Goal: Register for event/course

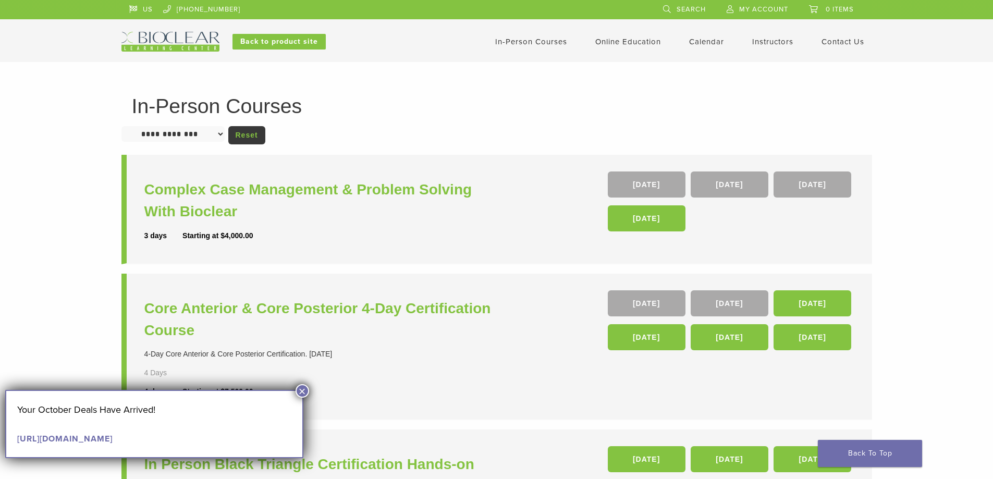
click at [207, 132] on select "**********" at bounding box center [172, 134] width 103 height 16
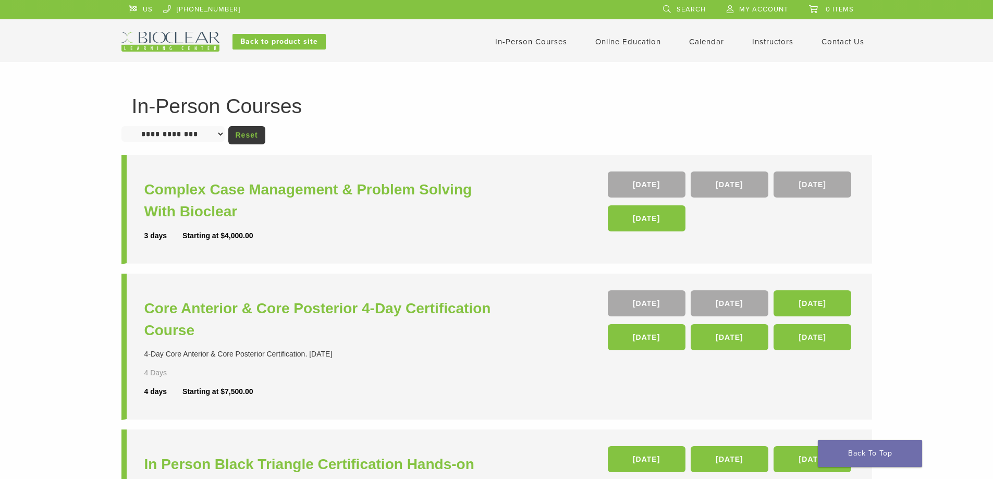
click at [382, 123] on div "**********" at bounding box center [496, 426] width 750 height 660
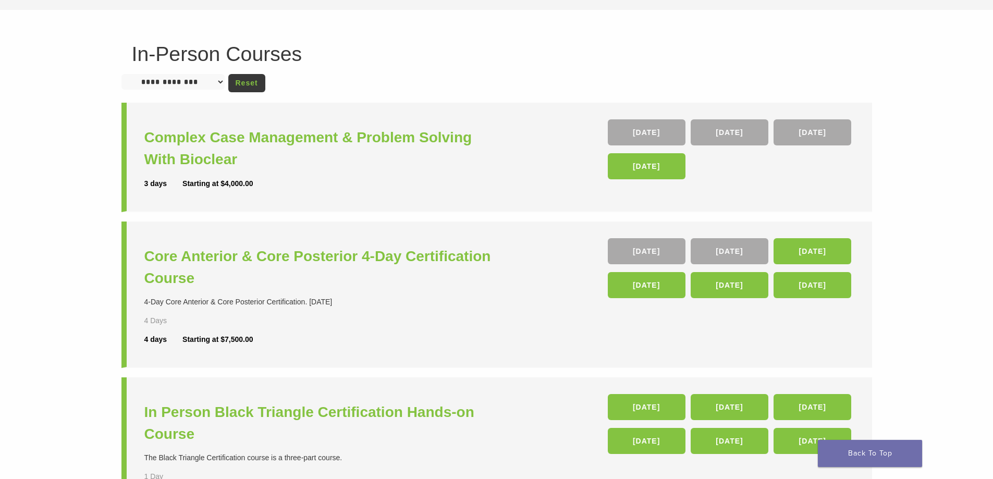
scroll to position [104, 0]
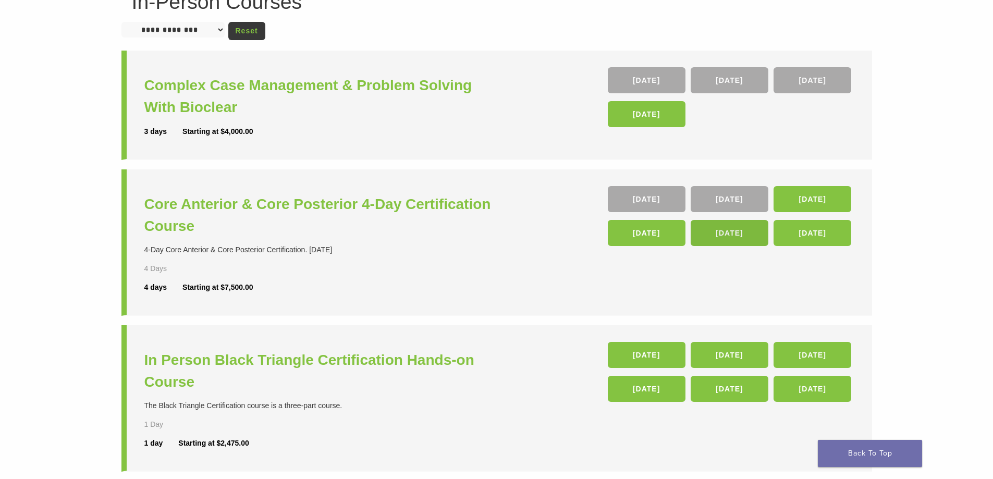
click at [735, 229] on link "[DATE]" at bounding box center [729, 233] width 78 height 26
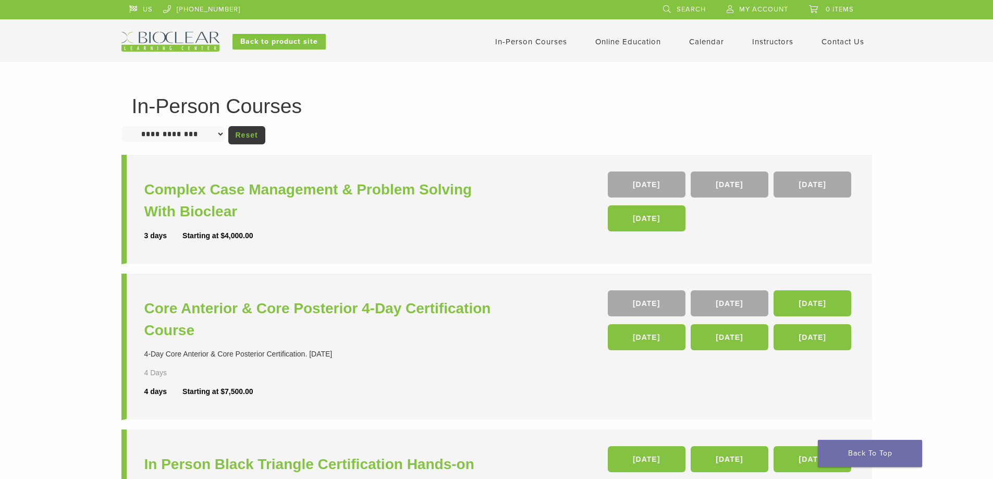
scroll to position [105, 0]
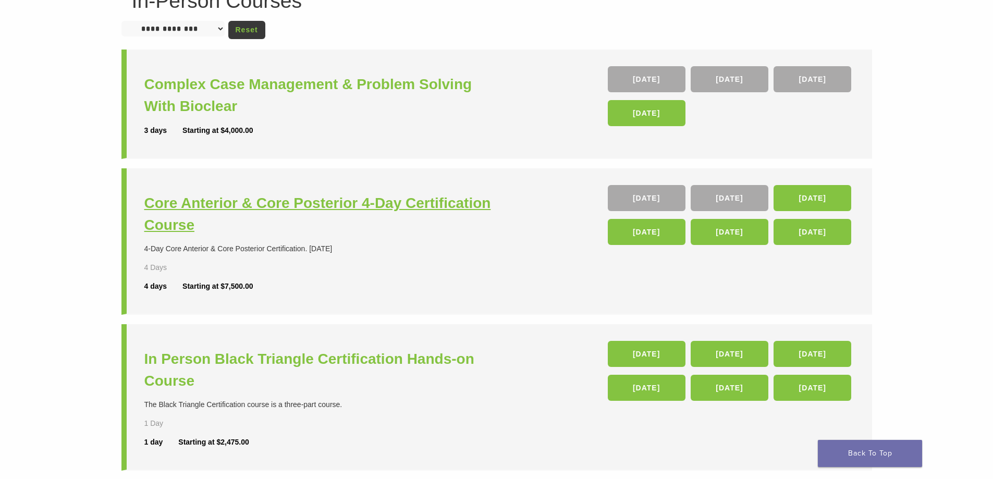
click at [189, 205] on h3 "Core Anterior & Core Posterior 4-Day Certification Course" at bounding box center [321, 214] width 355 height 44
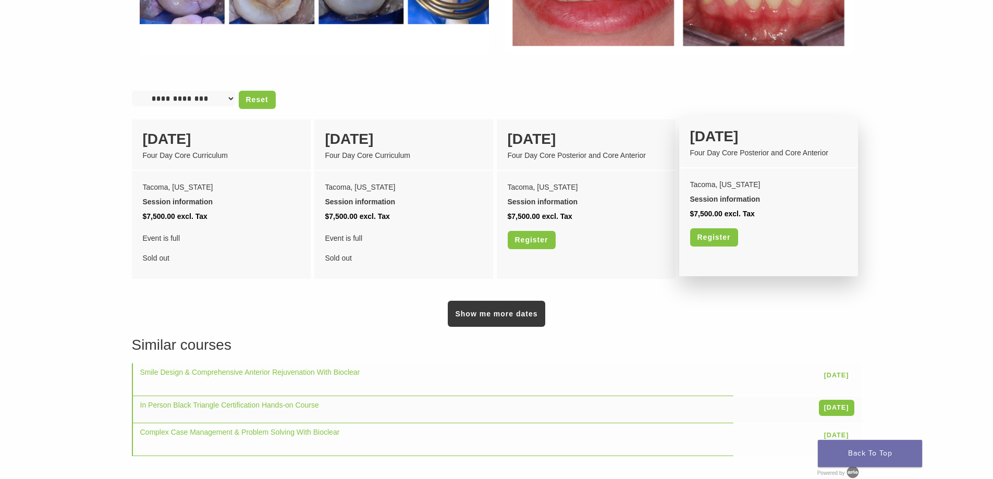
scroll to position [834, 0]
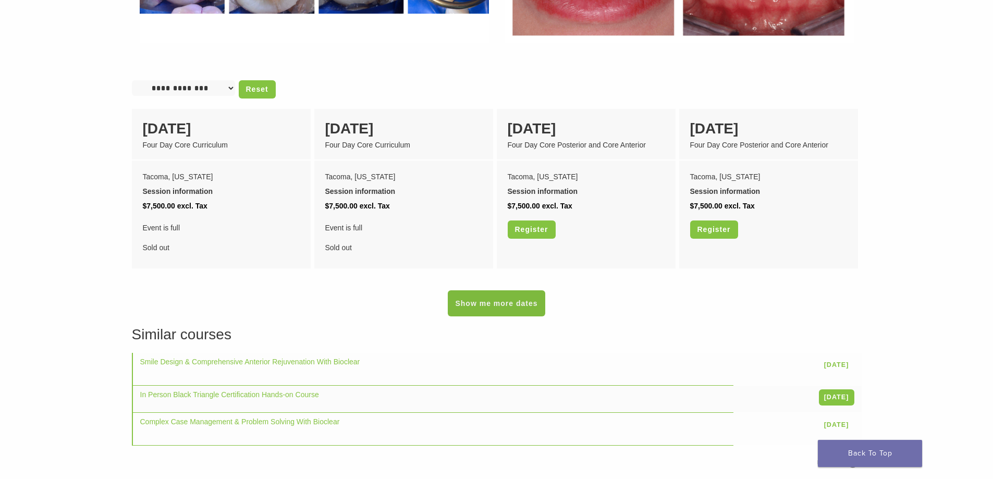
click at [513, 300] on link "Show me more dates" at bounding box center [496, 303] width 97 height 26
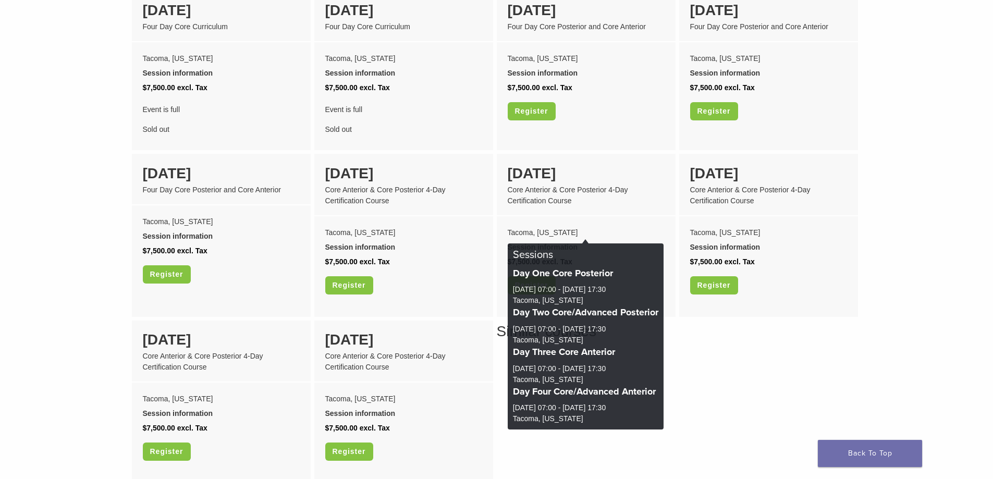
scroll to position [938, 0]
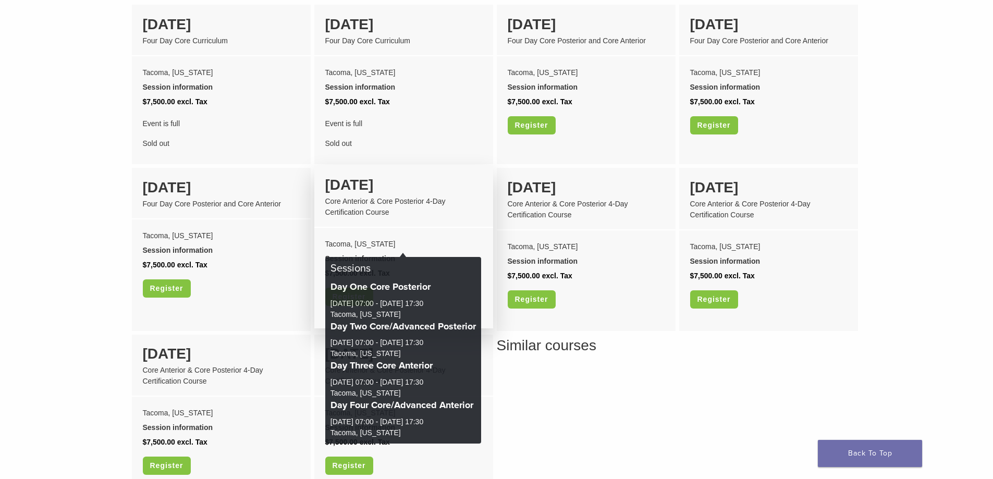
click at [344, 251] on div "Session information" at bounding box center [403, 258] width 157 height 15
click at [362, 251] on div "Session information" at bounding box center [403, 258] width 157 height 15
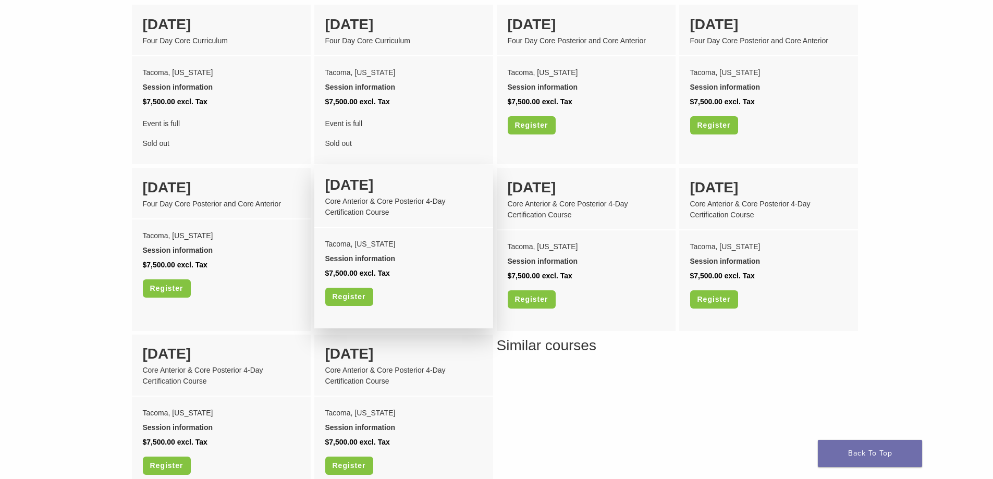
click at [359, 182] on div "10 June" at bounding box center [403, 185] width 157 height 22
